Goal: Transaction & Acquisition: Book appointment/travel/reservation

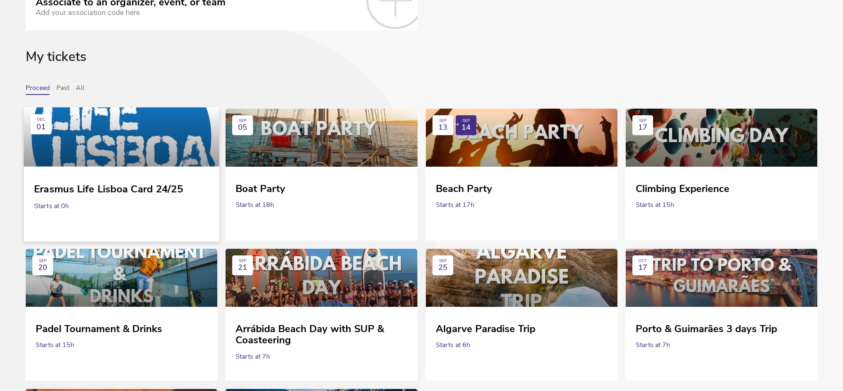
scroll to position [54, 0]
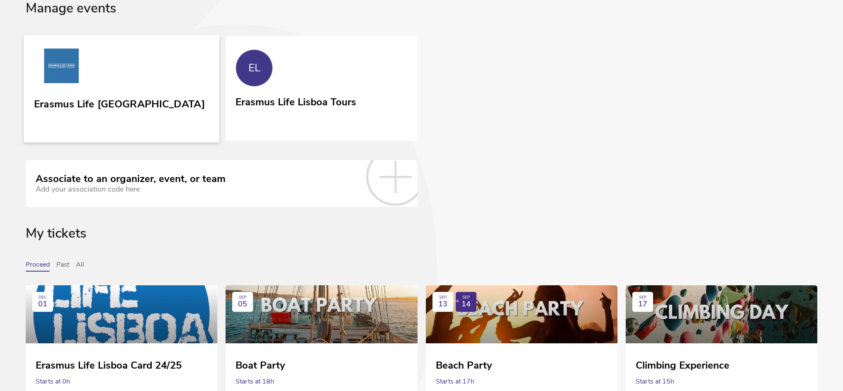
drag, startPoint x: 99, startPoint y: 75, endPoint x: 101, endPoint y: 69, distance: 5.8
click at [100, 74] on link "Erasmus Life [GEOGRAPHIC_DATA]" at bounding box center [121, 88] width 195 height 107
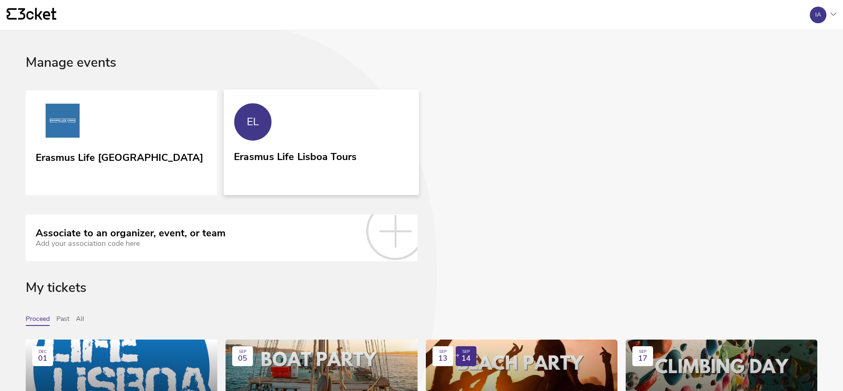
click at [320, 117] on link "EL Erasmus Life Lisboa Tours" at bounding box center [321, 142] width 195 height 106
